Goal: Information Seeking & Learning: Learn about a topic

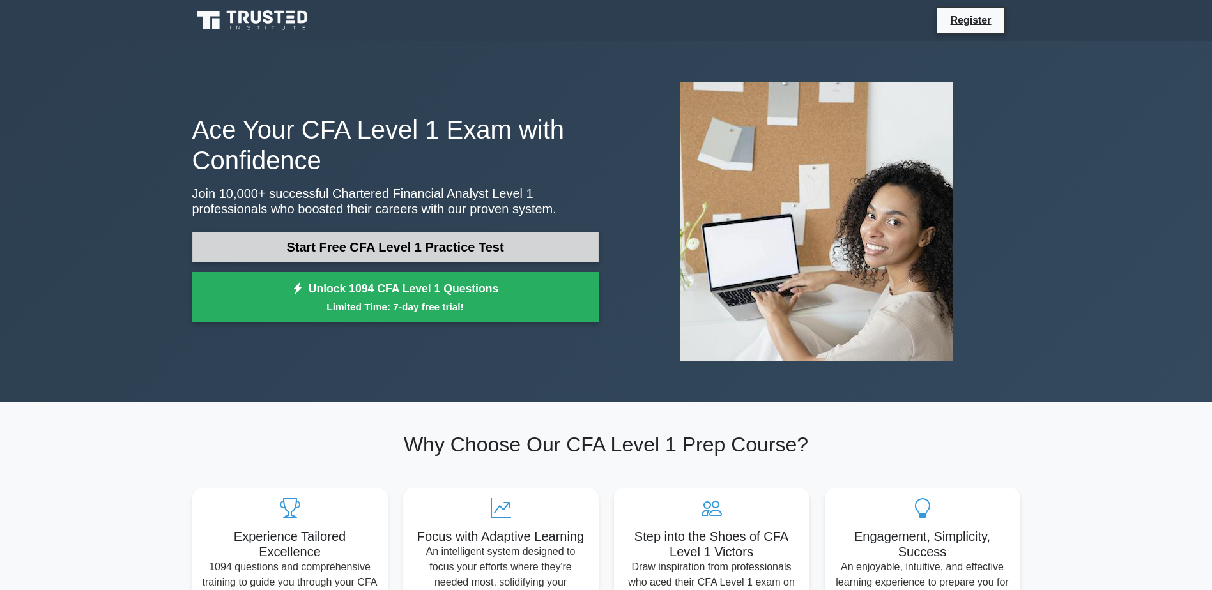
click at [343, 248] on link "Start Free CFA Level 1 Practice Test" at bounding box center [395, 247] width 406 height 31
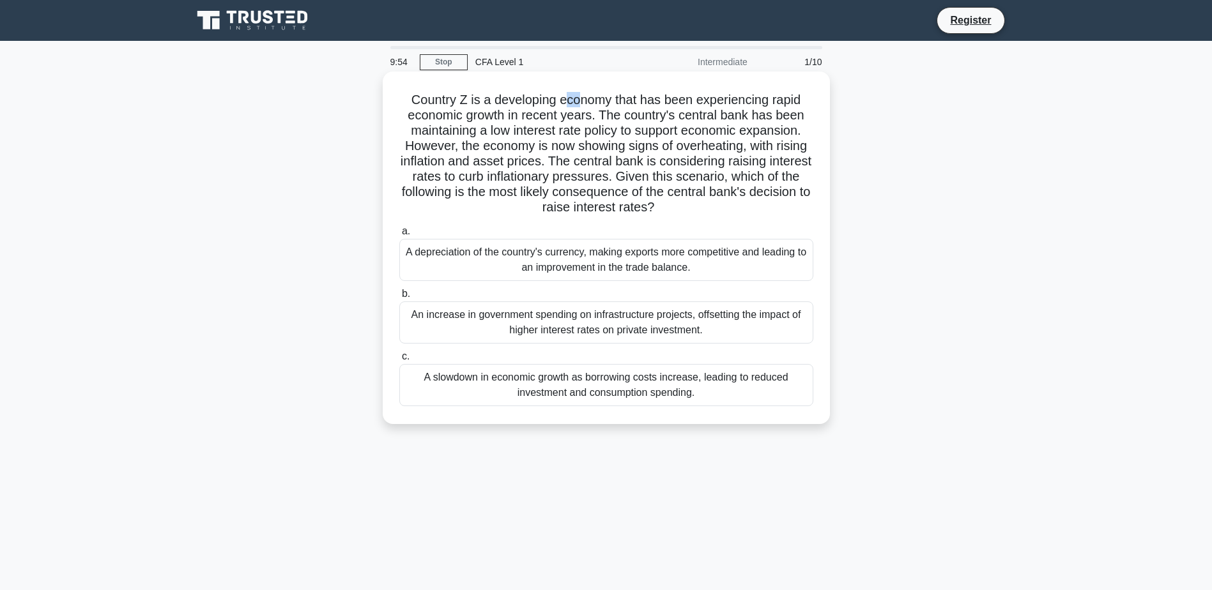
drag, startPoint x: 588, startPoint y: 98, endPoint x: 568, endPoint y: 106, distance: 21.5
click at [568, 106] on h5 "Country Z is a developing economy that has been experiencing rapid economic gro…" at bounding box center [606, 154] width 417 height 124
drag, startPoint x: 568, startPoint y: 106, endPoint x: 482, endPoint y: 134, distance: 90.5
click at [482, 134] on h5 "Country Z is a developing economy that has been experiencing rapid economic gro…" at bounding box center [606, 154] width 417 height 124
click at [662, 268] on div "A depreciation of the country's currency, making exports more competitive and l…" at bounding box center [606, 260] width 414 height 42
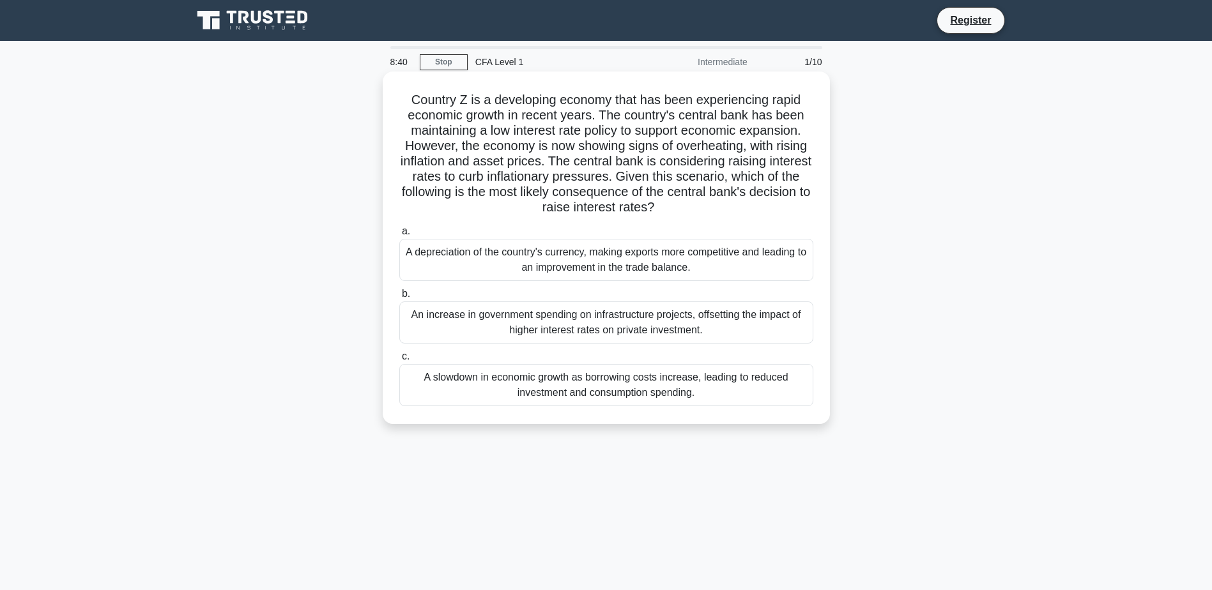
click at [399, 236] on input "a. A depreciation of the country's currency, making exports more competitive an…" at bounding box center [399, 231] width 0 height 8
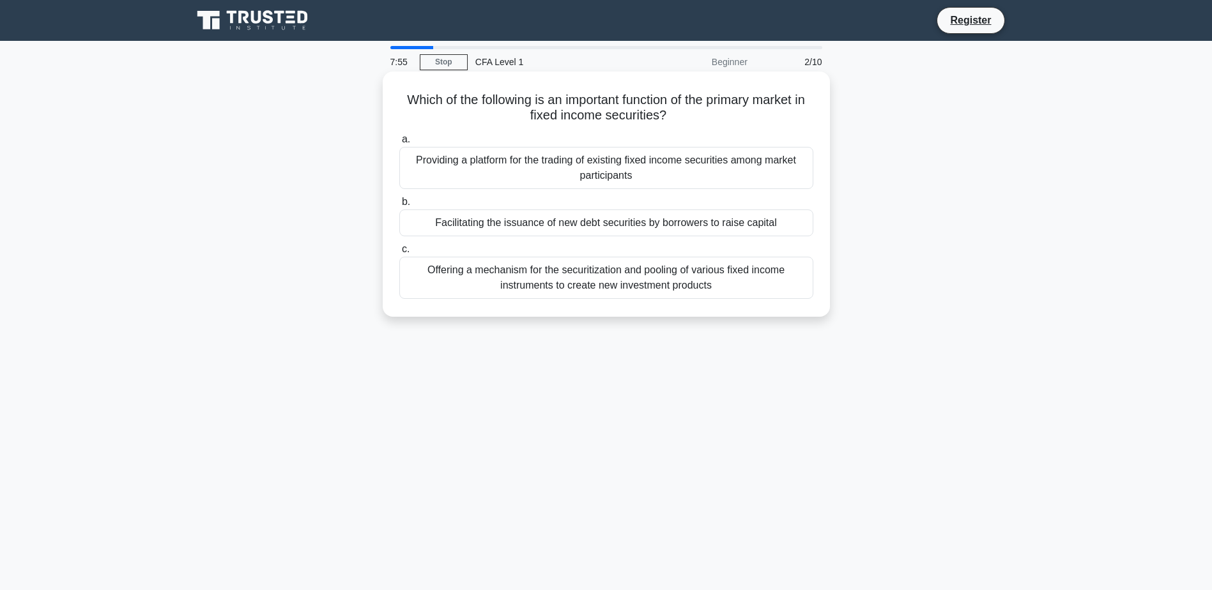
click at [583, 223] on div "Facilitating the issuance of new debt securities by borrowers to raise capital" at bounding box center [606, 223] width 414 height 27
click at [399, 206] on input "b. Facilitating the issuance of new debt securities by borrowers to raise capit…" at bounding box center [399, 202] width 0 height 8
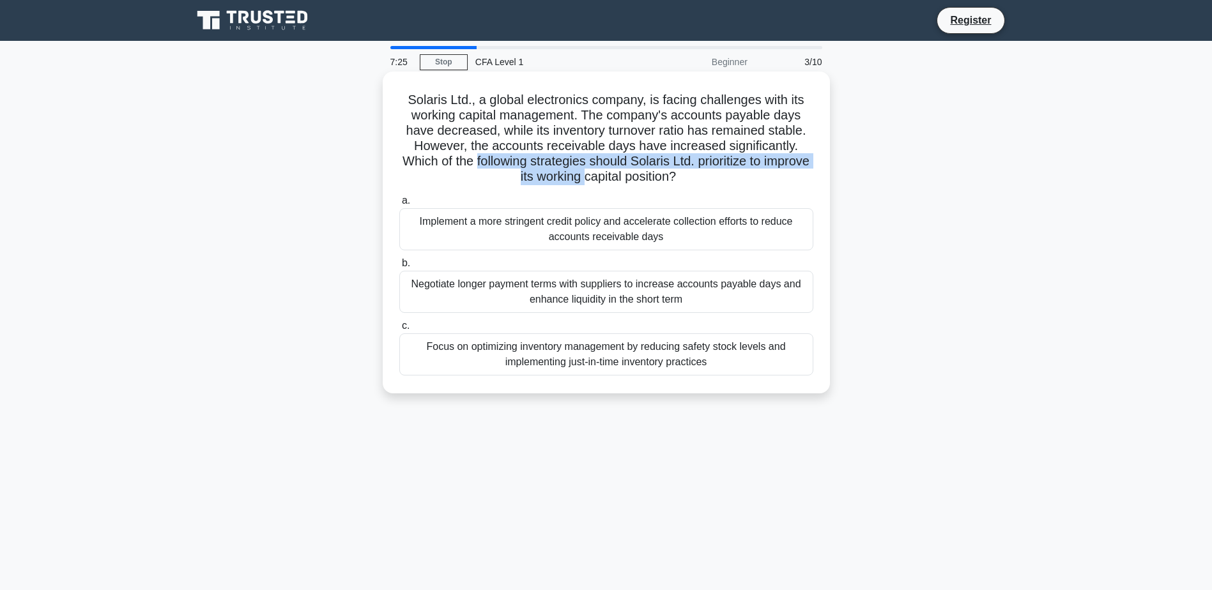
drag, startPoint x: 498, startPoint y: 162, endPoint x: 609, endPoint y: 176, distance: 112.0
click at [609, 176] on h5 "Solaris Ltd., a global electronics company, is facing challenges with its worki…" at bounding box center [606, 138] width 417 height 93
drag, startPoint x: 609, startPoint y: 176, endPoint x: 742, endPoint y: 183, distance: 133.1
click at [747, 183] on h5 "Solaris Ltd., a global electronics company, is facing challenges with its worki…" at bounding box center [606, 138] width 417 height 93
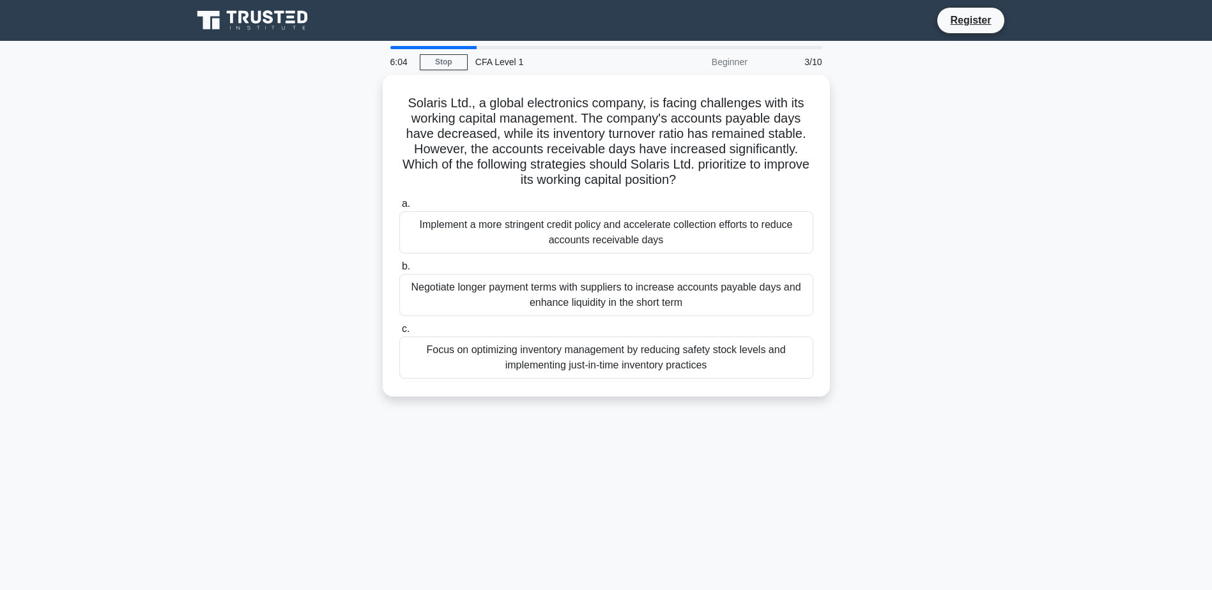
click at [470, 347] on div "Focus on optimizing inventory management by reducing safety stock levels and im…" at bounding box center [606, 358] width 414 height 42
click at [399, 333] on input "c. Focus on optimizing inventory management by reducing safety stock levels and…" at bounding box center [399, 329] width 0 height 8
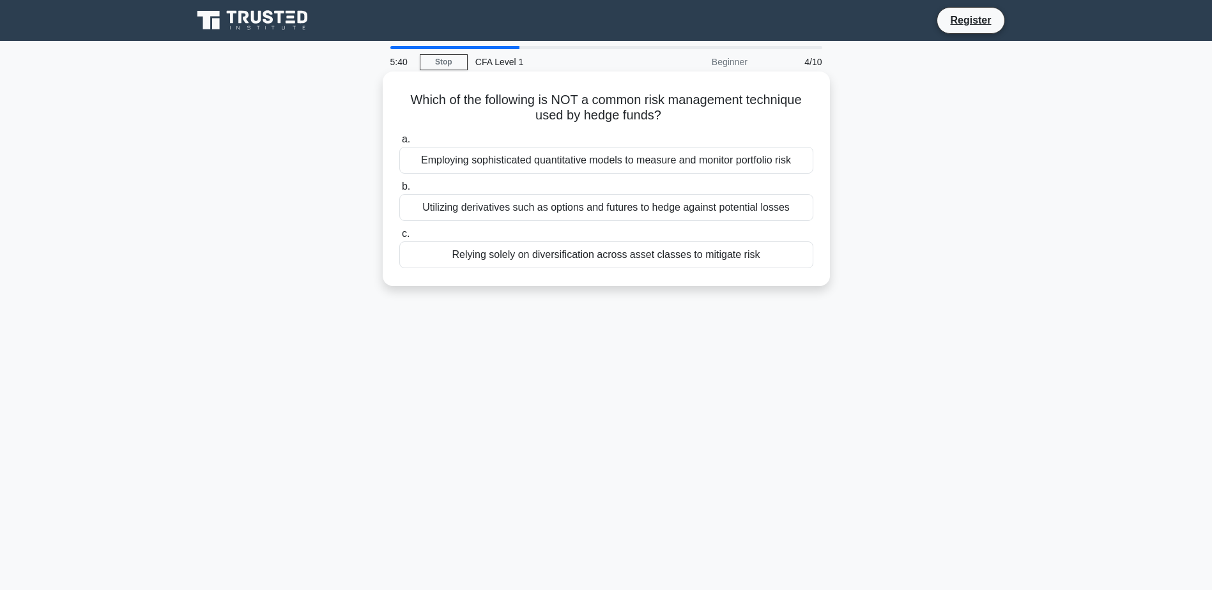
click at [538, 261] on div "Relying solely on diversification across asset classes to mitigate risk" at bounding box center [606, 254] width 414 height 27
click at [399, 238] on input "c. Relying solely on diversification across asset classes to mitigate risk" at bounding box center [399, 234] width 0 height 8
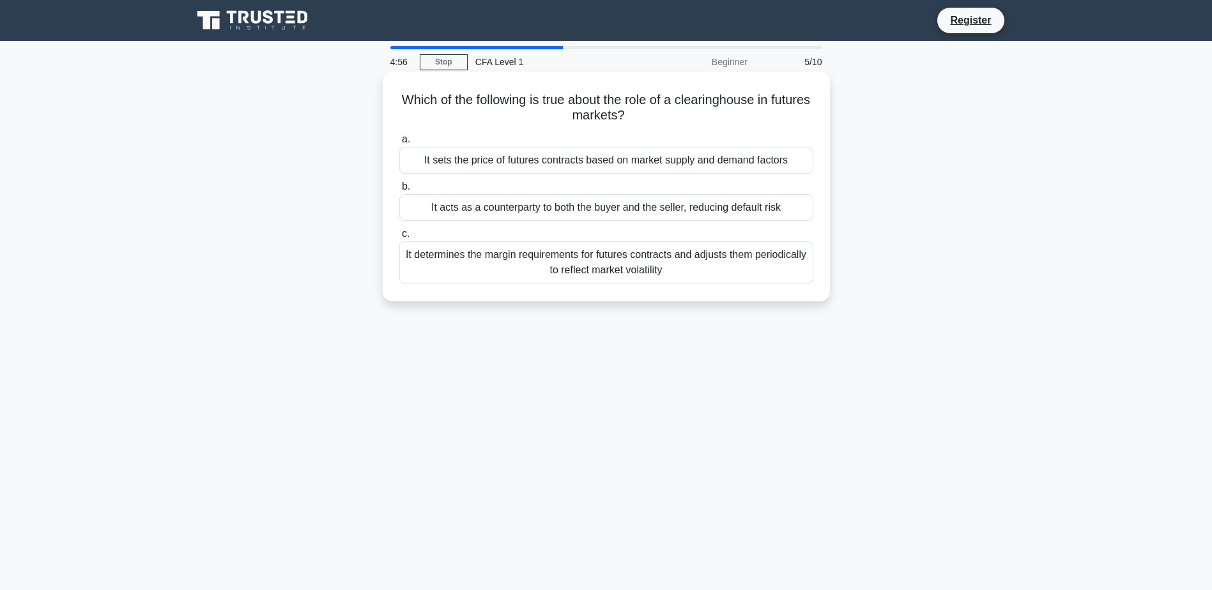
click at [631, 265] on div "It determines the margin requirements for futures contracts and adjusts them pe…" at bounding box center [606, 262] width 414 height 42
click at [399, 238] on input "c. It determines the margin requirements for futures contracts and adjusts them…" at bounding box center [399, 234] width 0 height 8
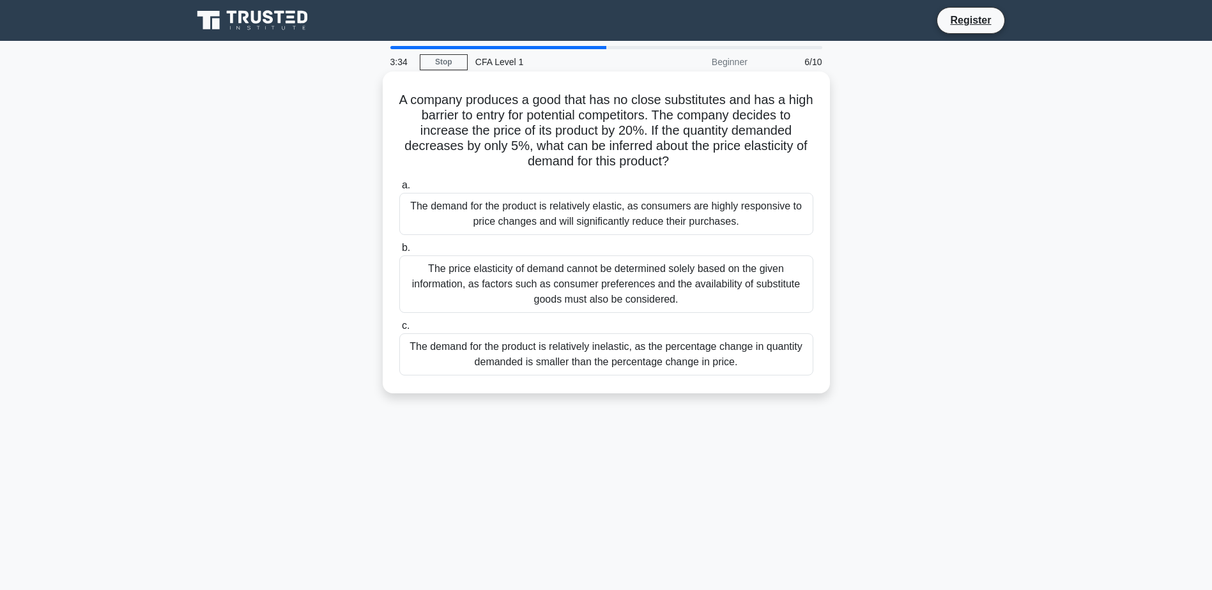
click at [617, 353] on div "The demand for the product is relatively inelastic, as the percentage change in…" at bounding box center [606, 354] width 414 height 42
click at [399, 330] on input "c. The demand for the product is relatively inelastic, as the percentage change…" at bounding box center [399, 326] width 0 height 8
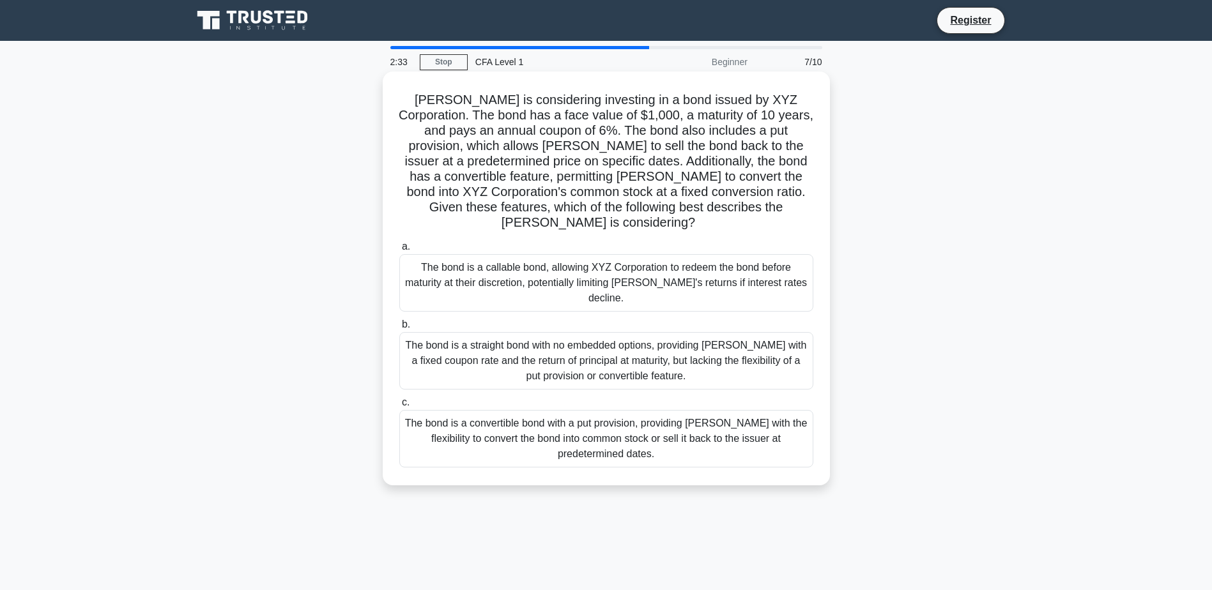
click at [587, 410] on div "The bond is a convertible bond with a put provision, providing Mary with the fl…" at bounding box center [606, 438] width 414 height 57
click at [399, 407] on input "c. The bond is a convertible bond with a put provision, providing Mary with the…" at bounding box center [399, 403] width 0 height 8
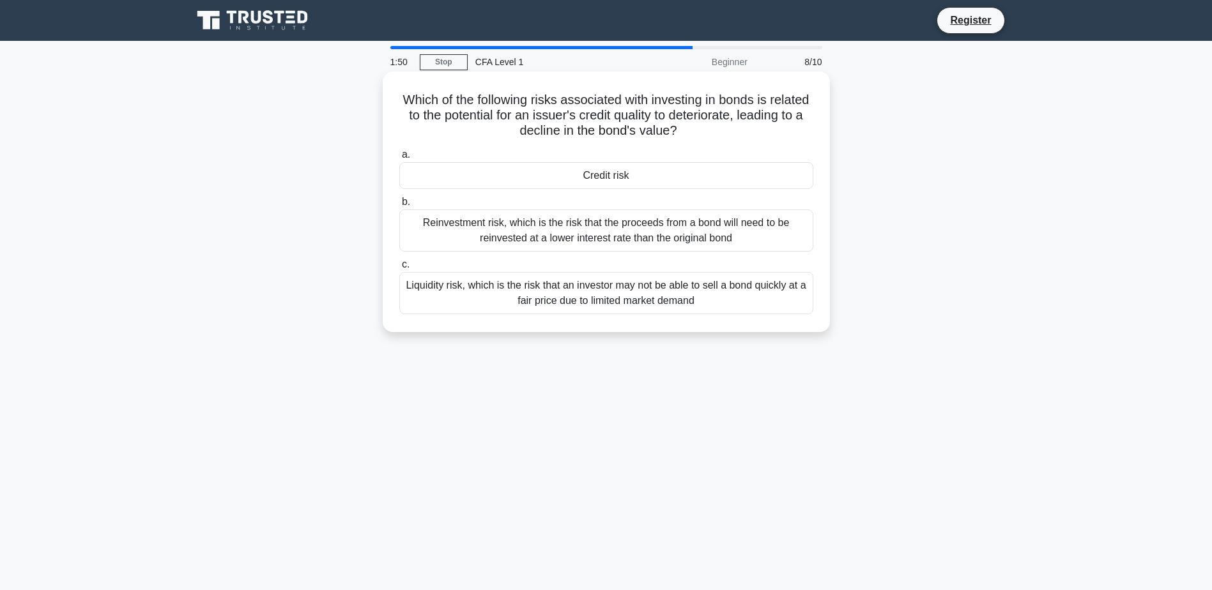
click at [624, 176] on div "Credit risk" at bounding box center [606, 175] width 414 height 27
click at [399, 159] on input "a. Credit risk" at bounding box center [399, 155] width 0 height 8
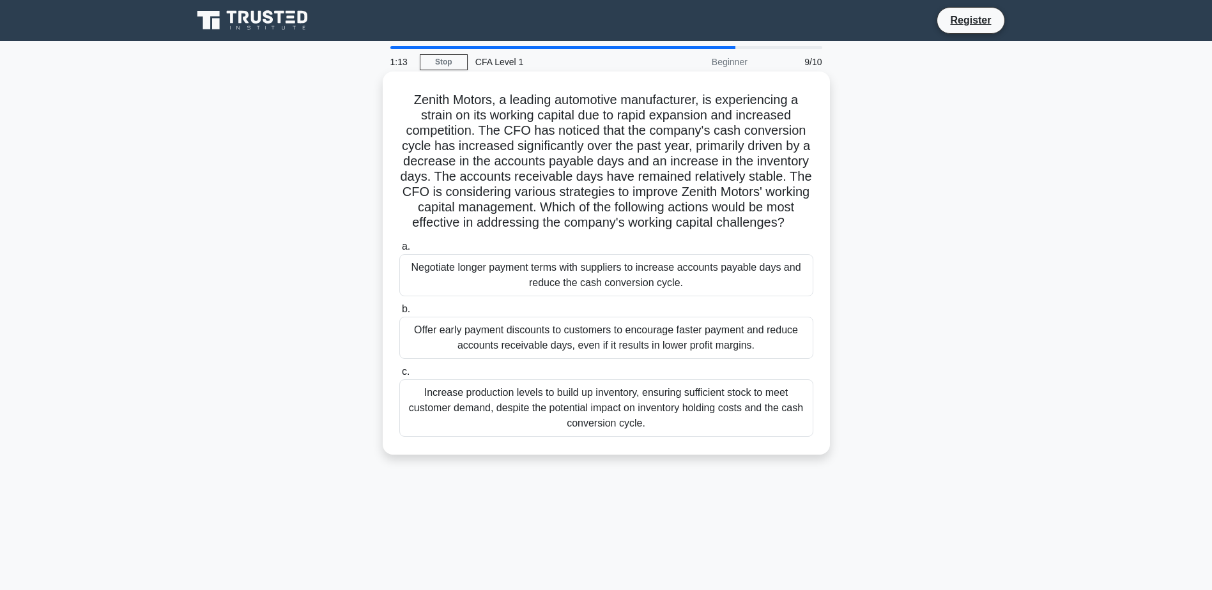
click at [539, 349] on div "Offer early payment discounts to customers to encourage faster payment and redu…" at bounding box center [606, 338] width 414 height 42
click at [399, 314] on input "b. Offer early payment discounts to customers to encourage faster payment and r…" at bounding box center [399, 309] width 0 height 8
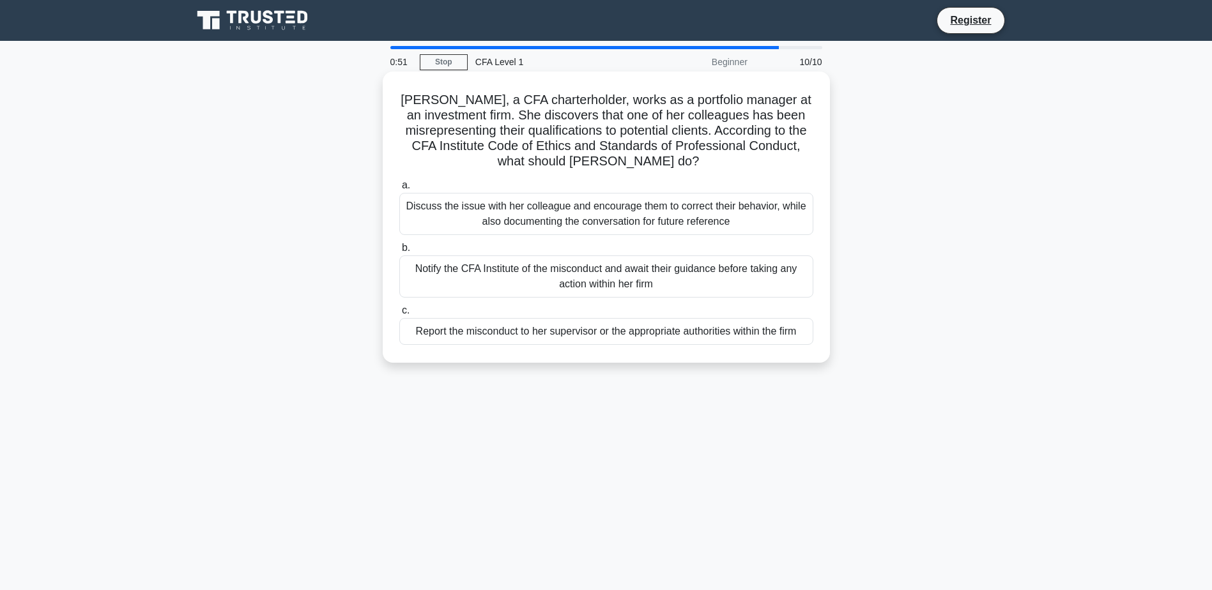
click at [578, 330] on div "Report the misconduct to her supervisor or the appropriate authorities within t…" at bounding box center [606, 331] width 414 height 27
click at [399, 315] on input "c. Report the misconduct to her supervisor or the appropriate authorities withi…" at bounding box center [399, 311] width 0 height 8
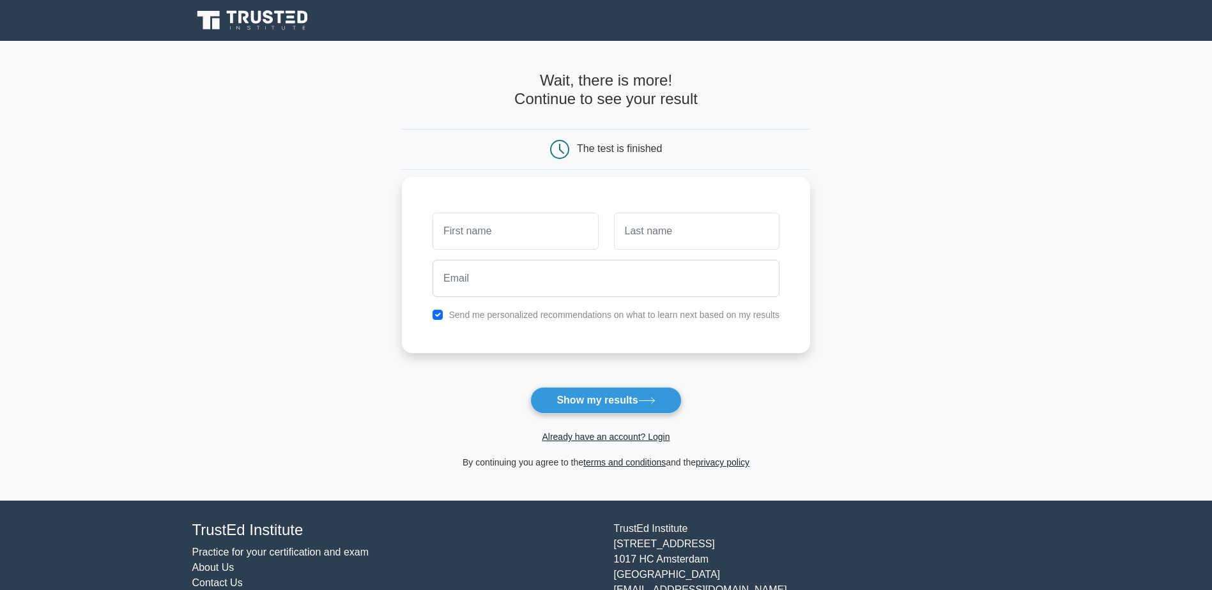
click at [594, 317] on label "Send me personalized recommendations on what to learn next based on my results" at bounding box center [613, 315] width 331 height 10
click at [531, 245] on input "text" at bounding box center [514, 231] width 165 height 37
type input "Rony"
type input "Frauenfelder"
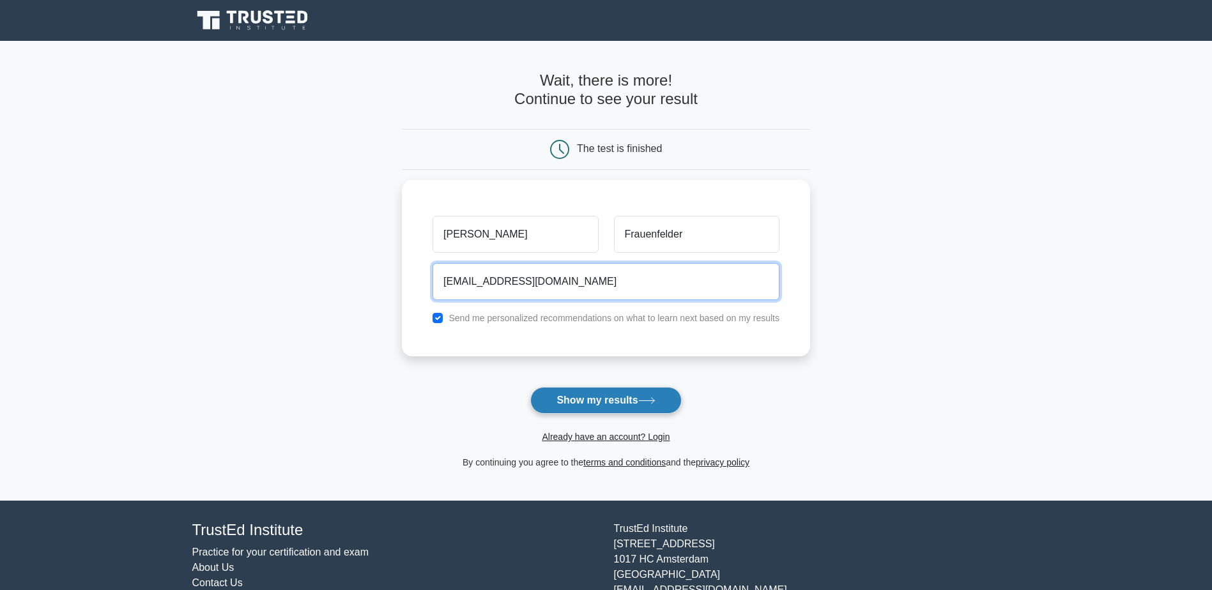
type input "ronaldo99@gmx.ch"
click at [642, 401] on icon at bounding box center [646, 400] width 17 height 7
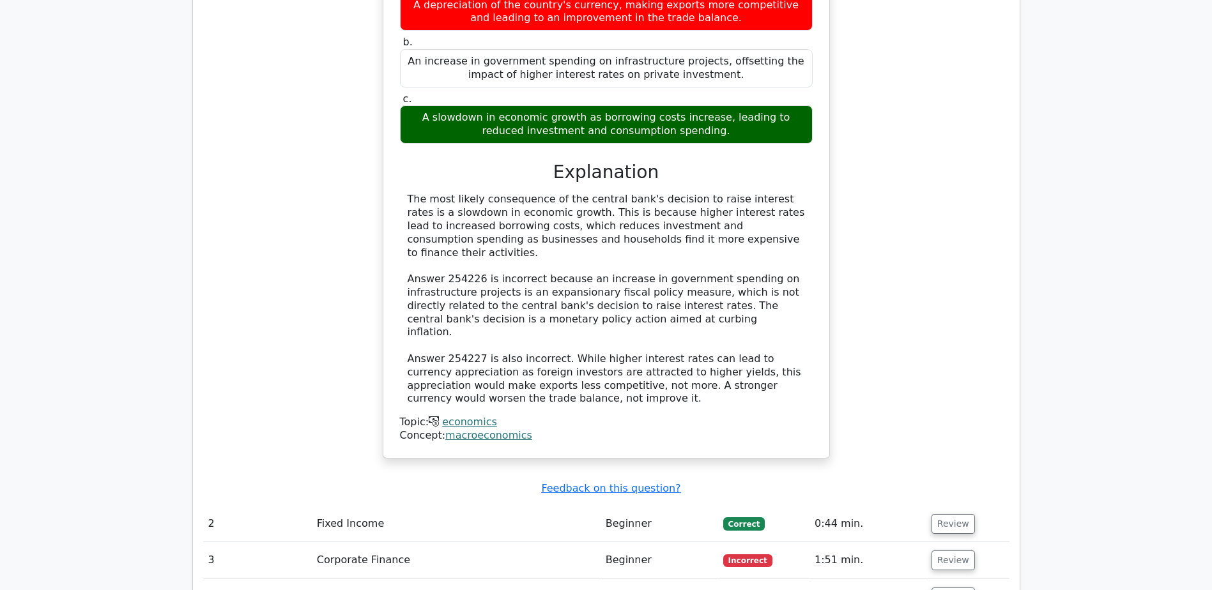
scroll to position [1533, 0]
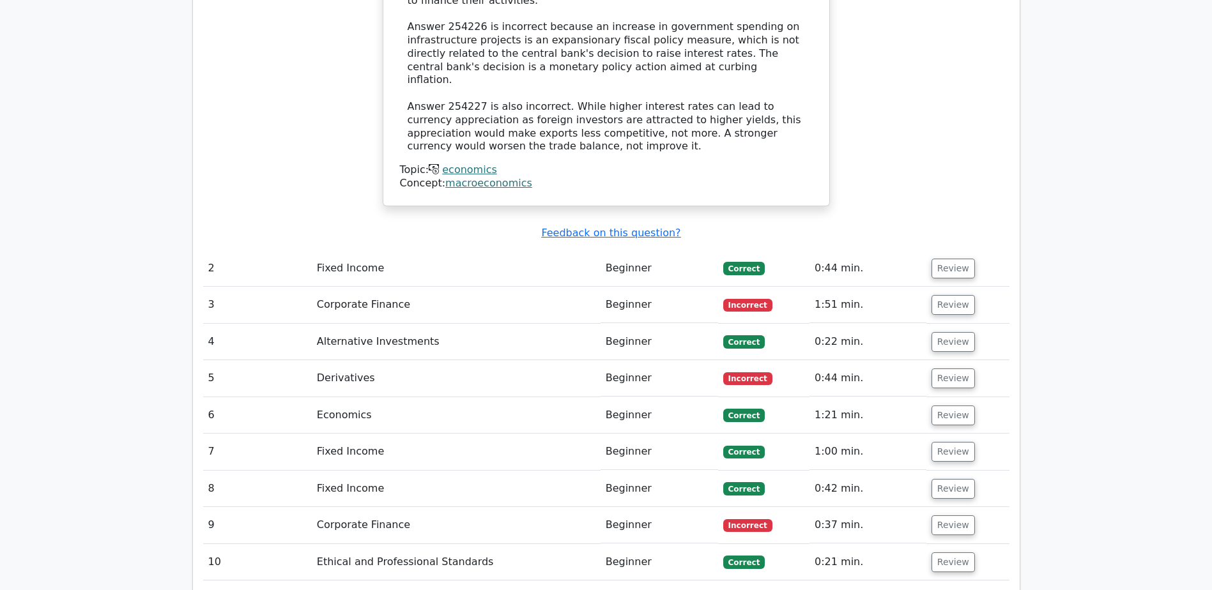
click at [334, 250] on td "Fixed Income" at bounding box center [456, 268] width 289 height 36
click at [965, 259] on button "Review" at bounding box center [952, 269] width 43 height 20
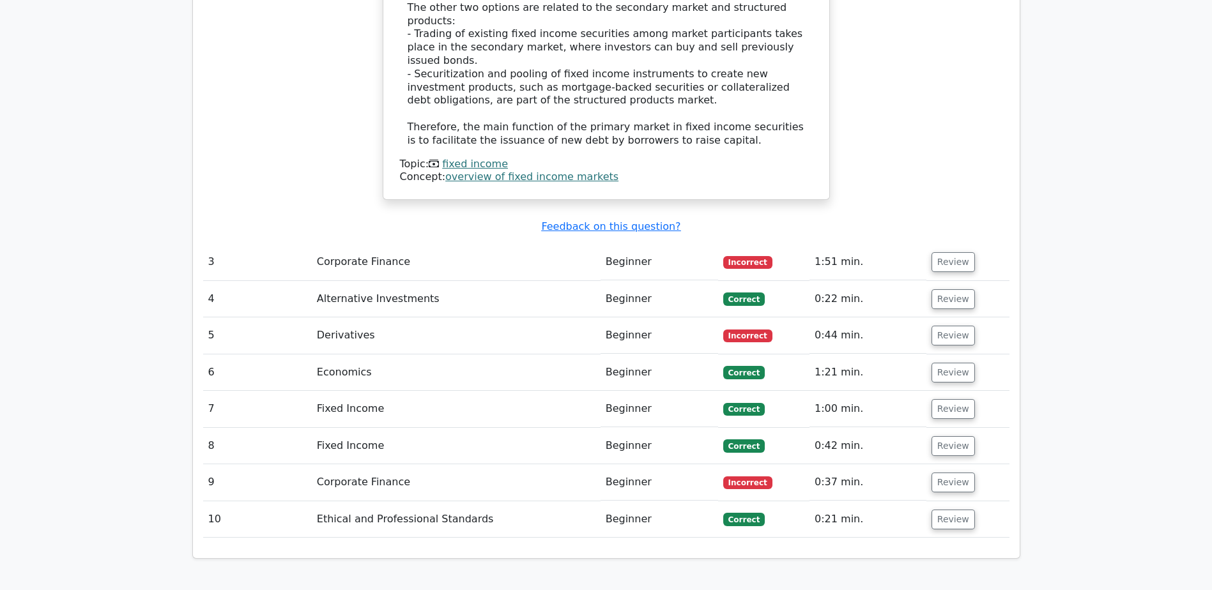
scroll to position [2172, 0]
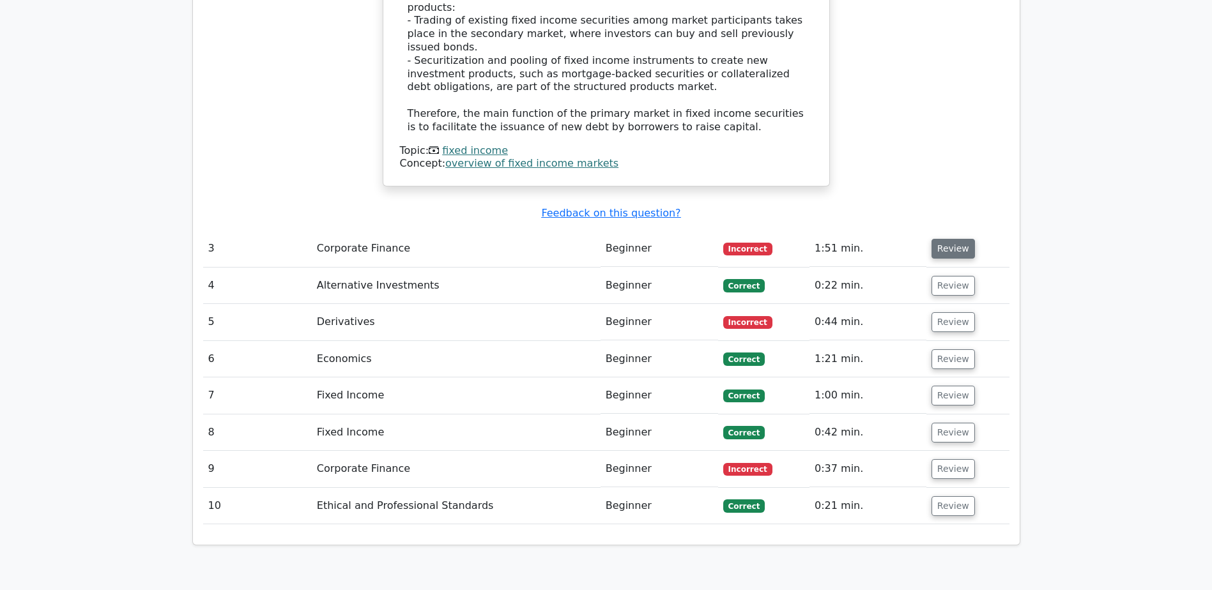
click at [946, 239] on button "Review" at bounding box center [952, 249] width 43 height 20
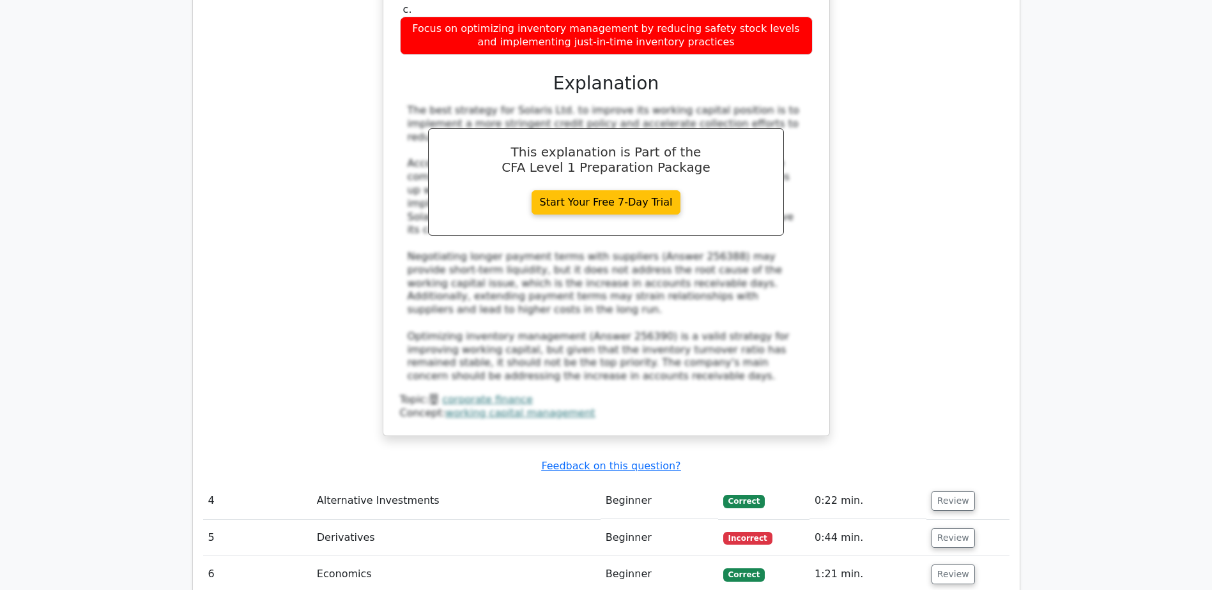
scroll to position [2811, 0]
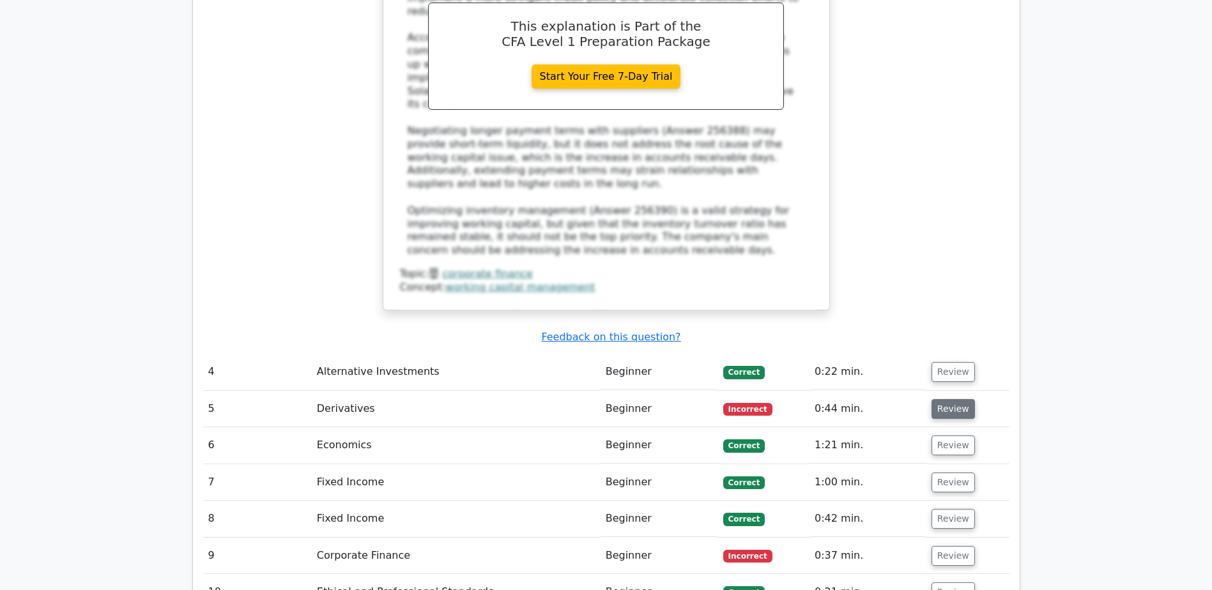
click at [938, 399] on button "Review" at bounding box center [952, 409] width 43 height 20
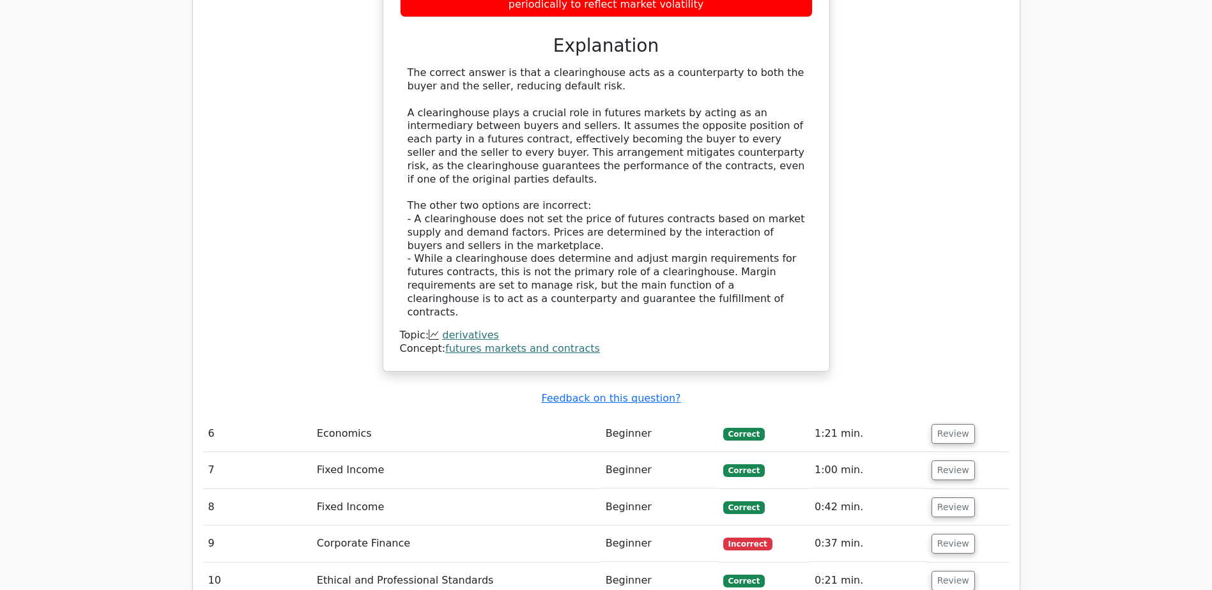
scroll to position [3450, 0]
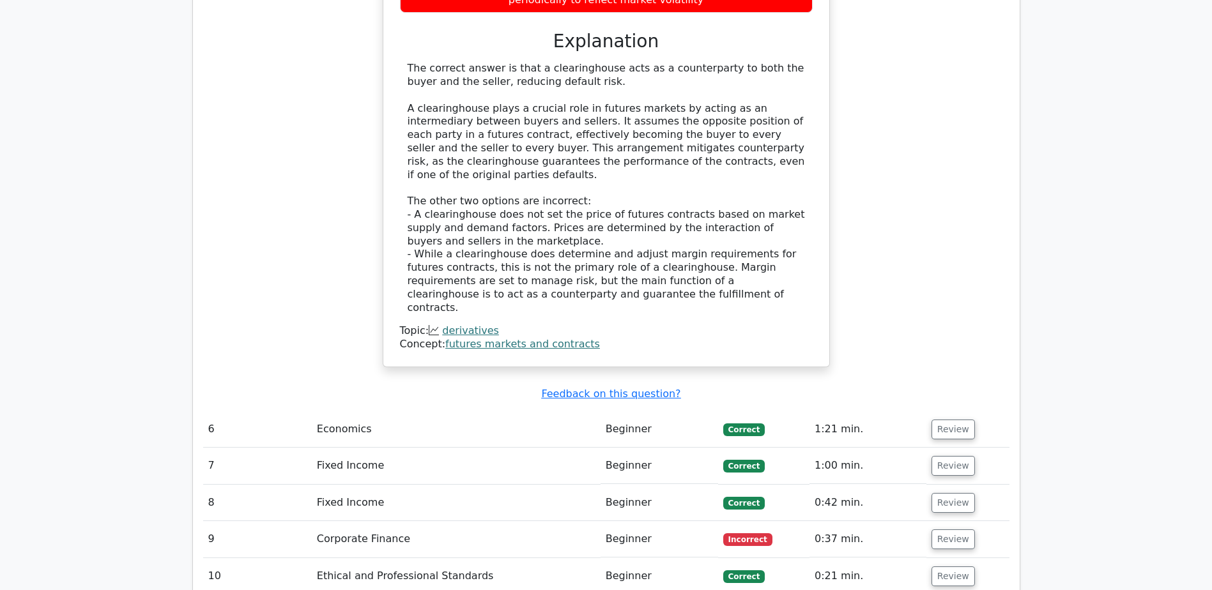
click at [968, 521] on td "Review" at bounding box center [967, 539] width 83 height 36
click at [959, 530] on button "Review" at bounding box center [952, 540] width 43 height 20
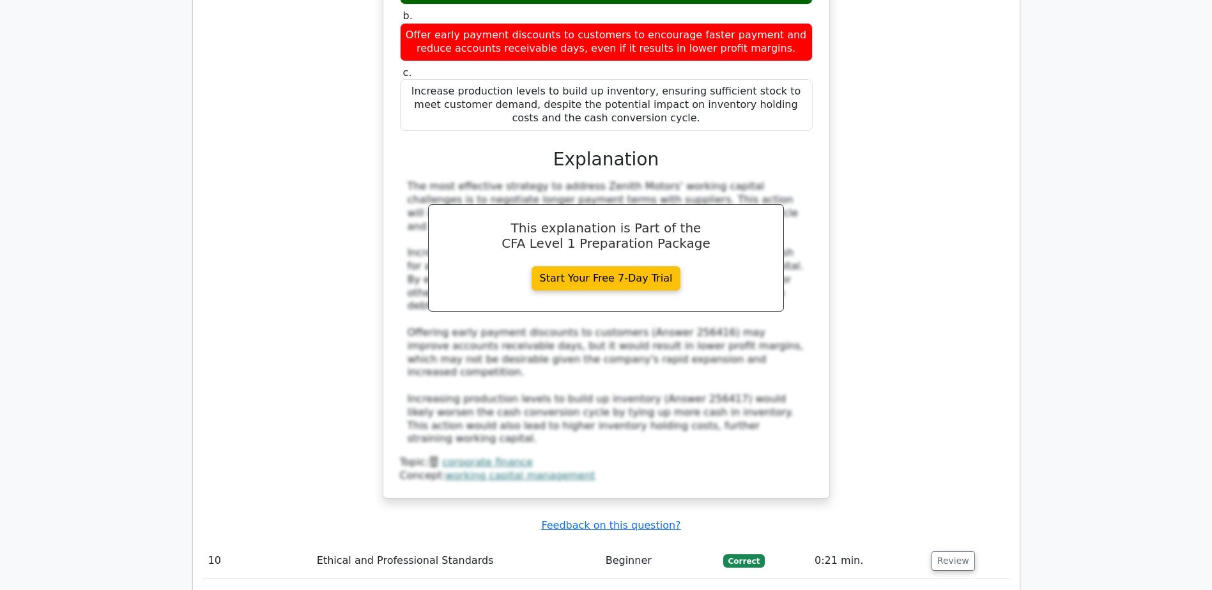
scroll to position [4536, 0]
